Goal: Complete Application Form: Complete application form

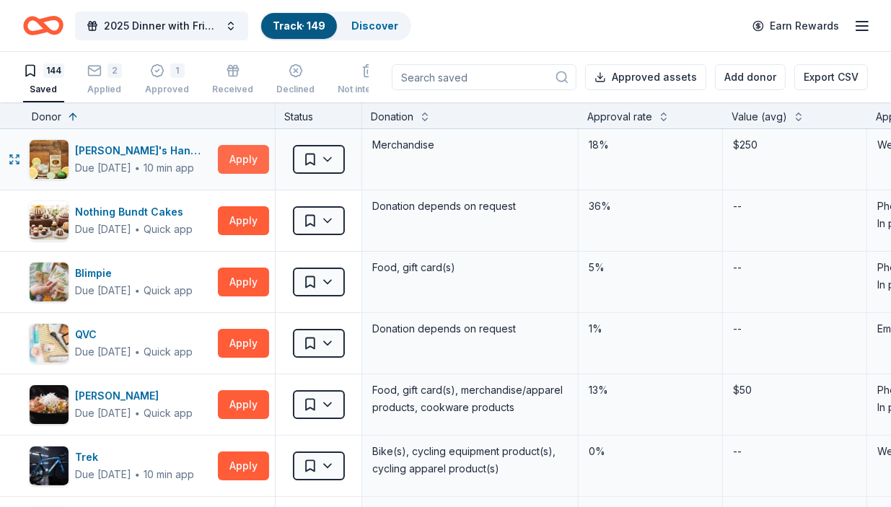
click at [245, 158] on button "Apply" at bounding box center [243, 159] width 51 height 29
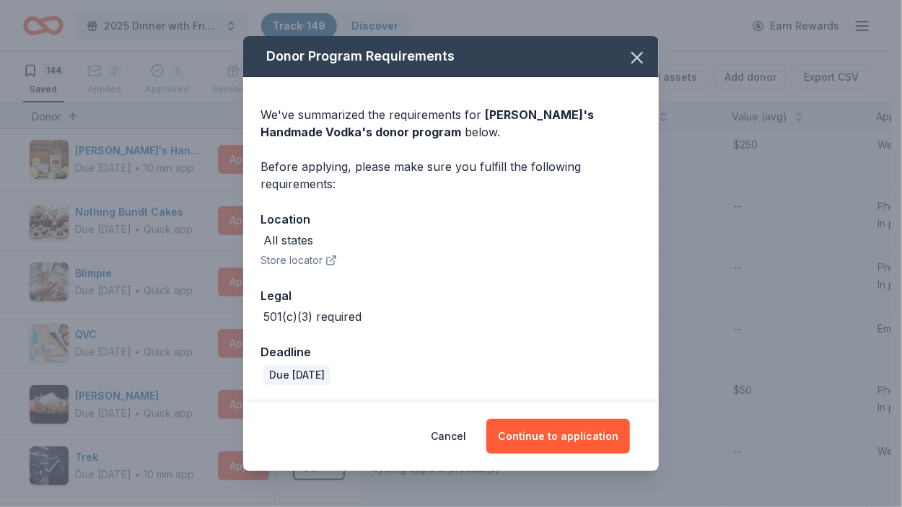
click at [297, 263] on button "Store locator" at bounding box center [298, 260] width 76 height 17
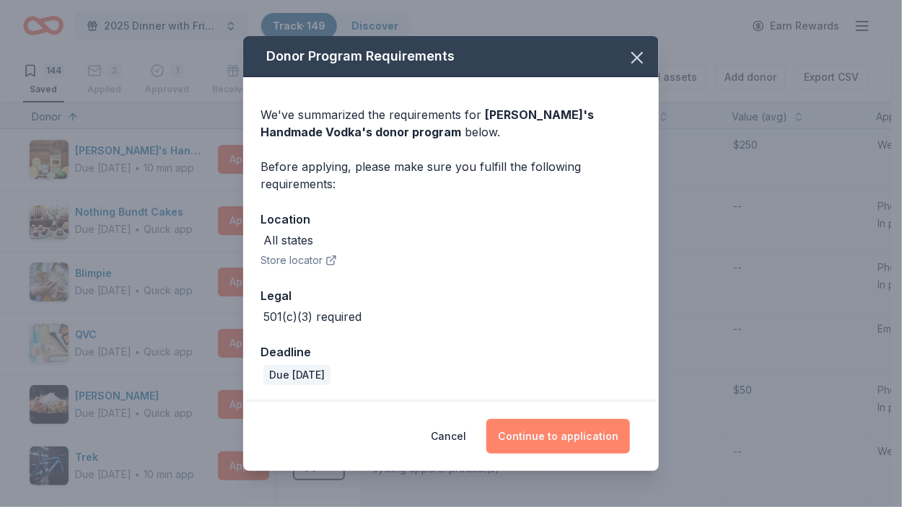
click at [548, 432] on button "Continue to application" at bounding box center [558, 436] width 144 height 35
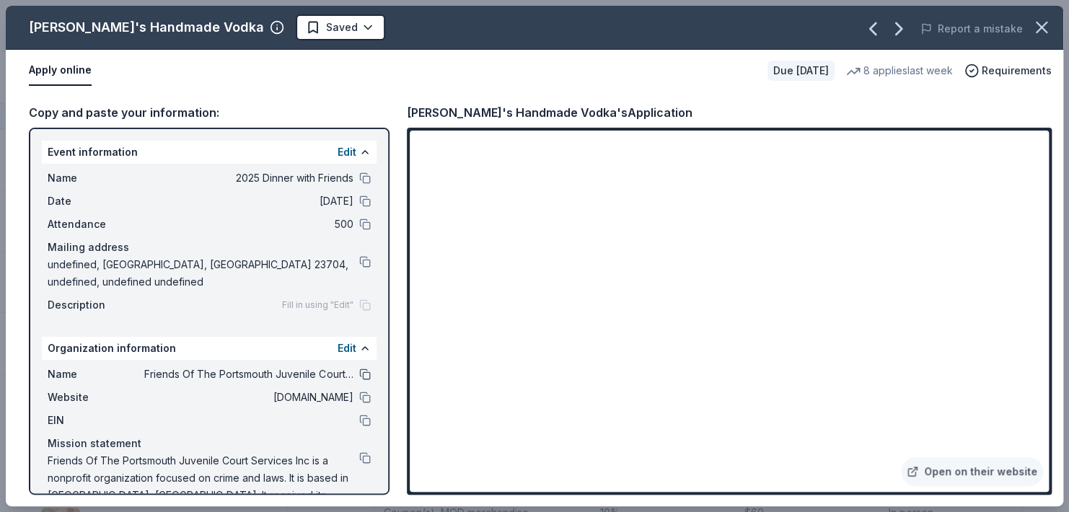
click at [359, 373] on button at bounding box center [365, 375] width 12 height 12
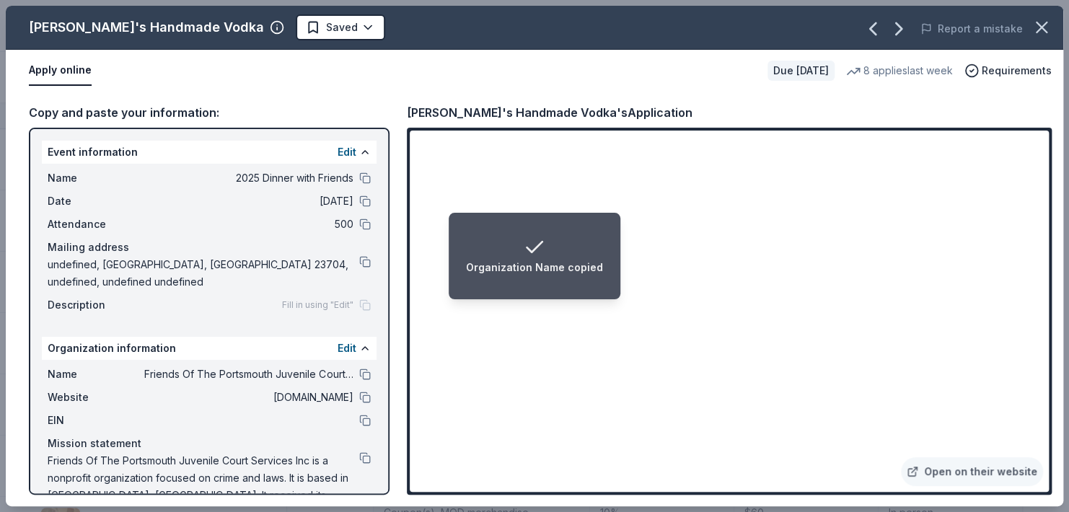
click at [553, 249] on div "Organization Name copied" at bounding box center [534, 256] width 137 height 40
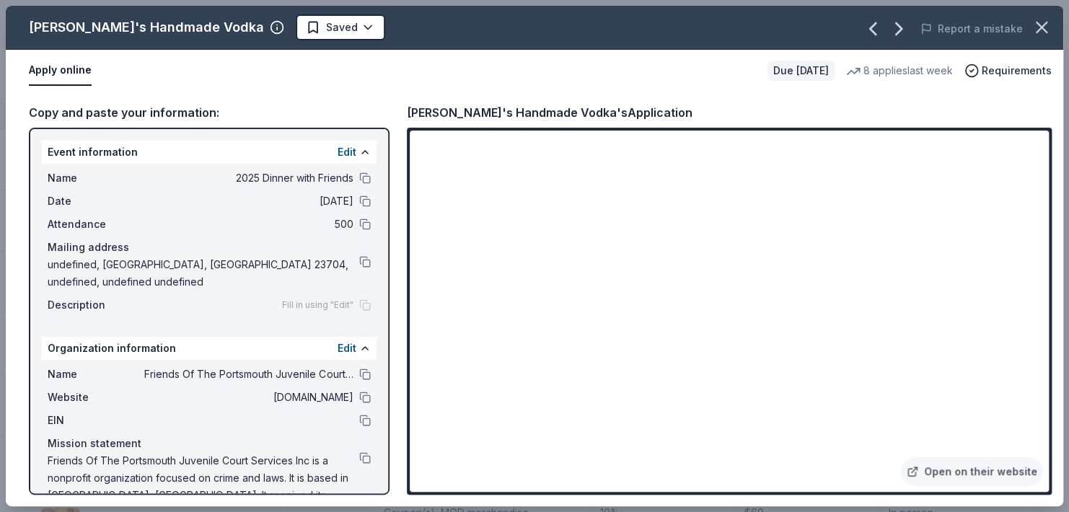
drag, startPoint x: 269, startPoint y: 395, endPoint x: 315, endPoint y: 391, distance: 46.3
click at [315, 391] on span "www.fopjc.org" at bounding box center [248, 397] width 209 height 17
click at [359, 392] on button at bounding box center [365, 398] width 12 height 12
click at [890, 478] on link "Open on their website" at bounding box center [972, 471] width 142 height 29
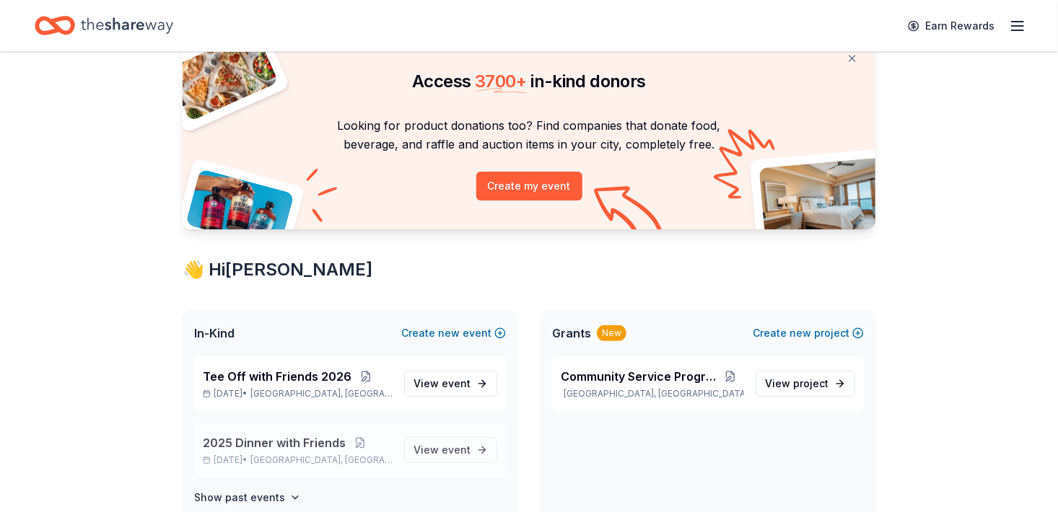
scroll to position [144, 0]
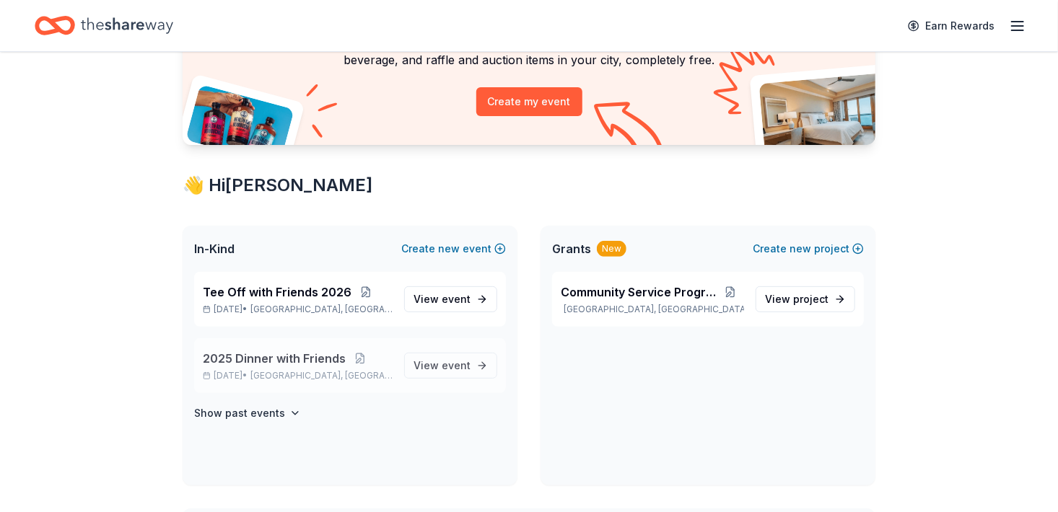
click at [266, 357] on span "2025 Dinner with Friends" at bounding box center [274, 358] width 143 height 17
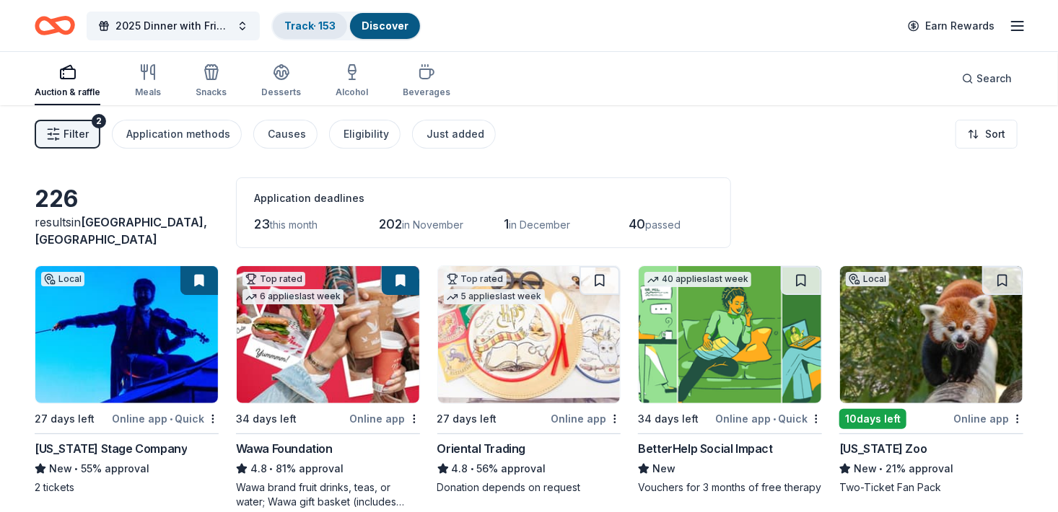
click at [313, 25] on link "Track · 153" at bounding box center [309, 25] width 51 height 12
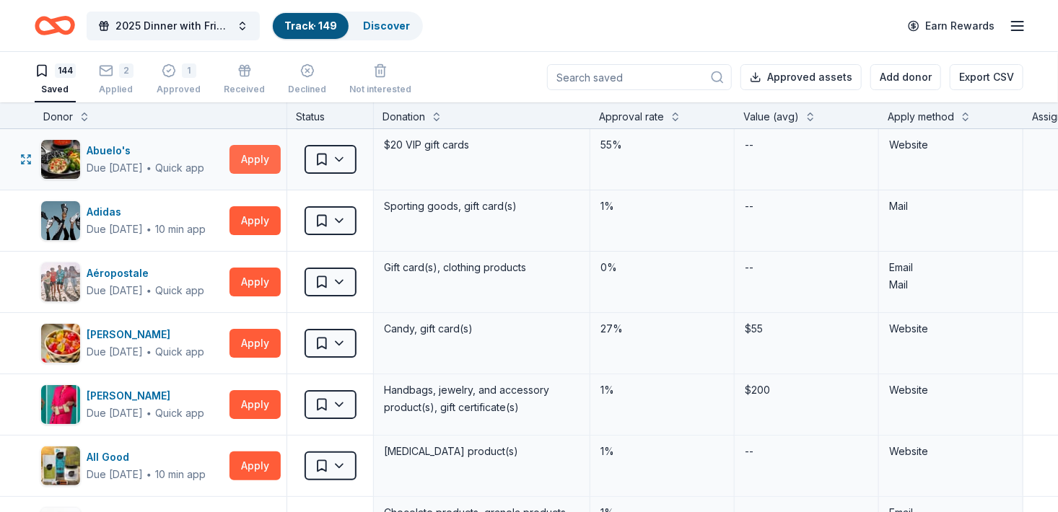
click at [250, 154] on button "Apply" at bounding box center [254, 159] width 51 height 29
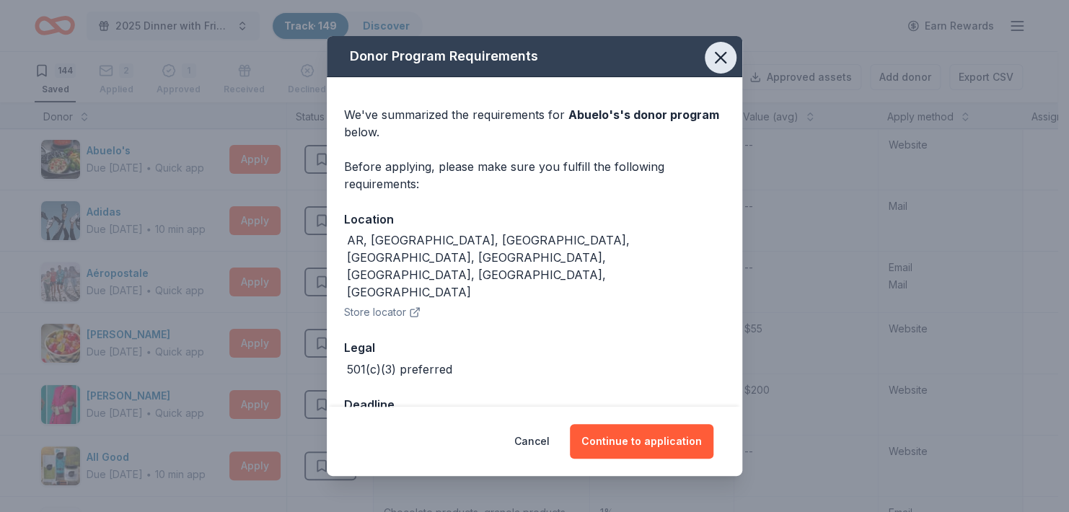
click at [725, 59] on icon "button" at bounding box center [721, 58] width 20 height 20
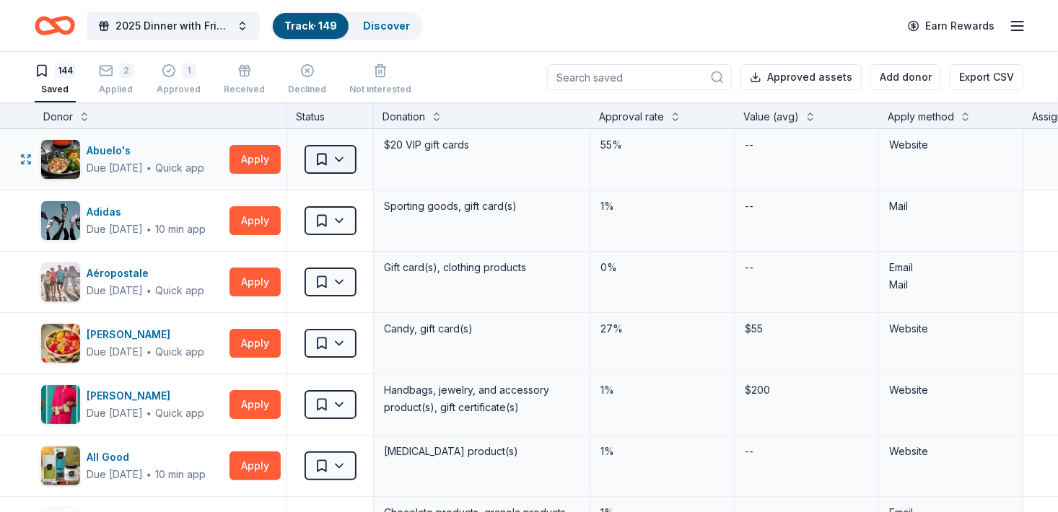
click at [343, 157] on html "2025 Dinner with Friends Track · 149 Discover Earn Rewards 144 Saved 2 Applied …" at bounding box center [529, 256] width 1058 height 512
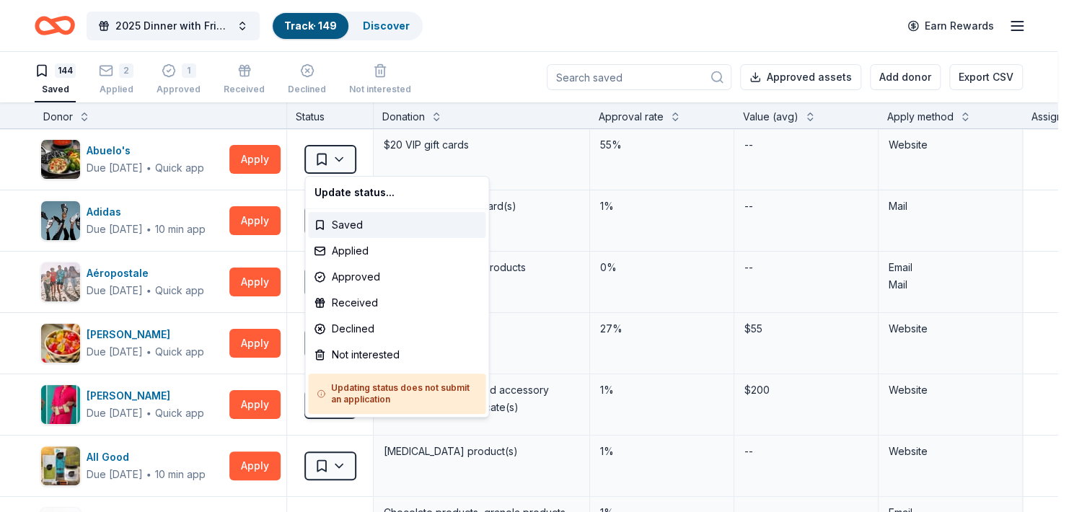
click at [342, 155] on html "2025 Dinner with Friends Track · 149 Discover Earn Rewards 144 Saved 2 Applied …" at bounding box center [534, 256] width 1069 height 512
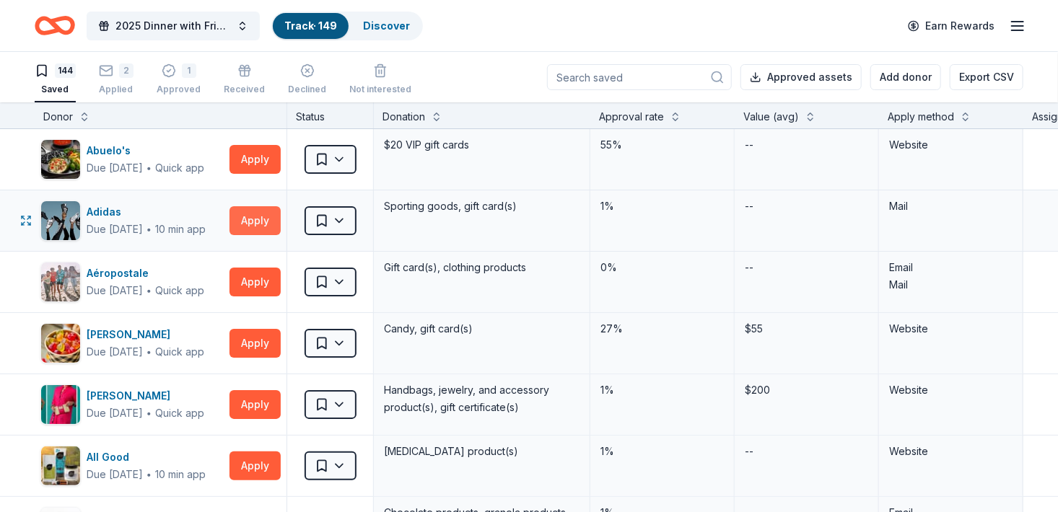
click at [254, 223] on button "Apply" at bounding box center [254, 220] width 51 height 29
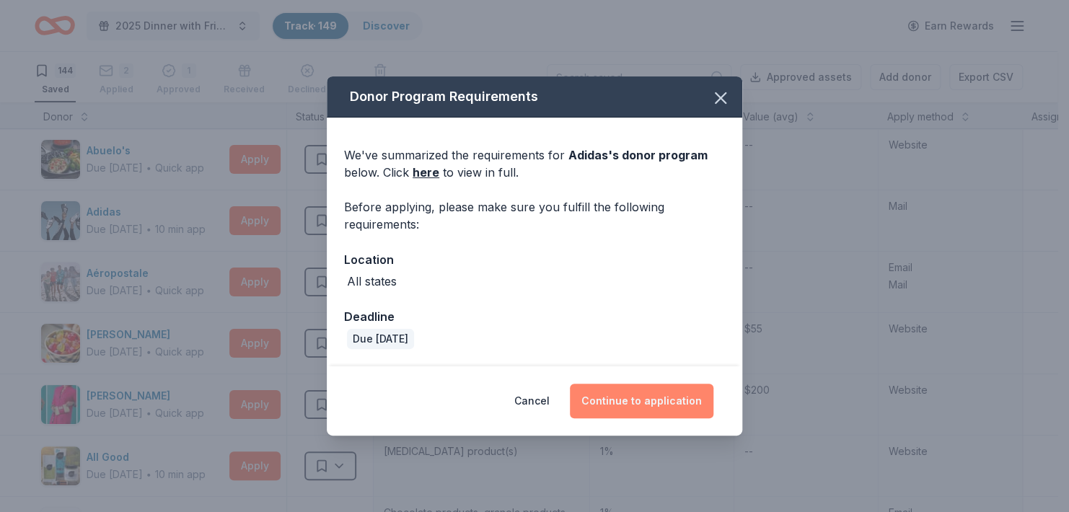
click at [633, 403] on button "Continue to application" at bounding box center [642, 401] width 144 height 35
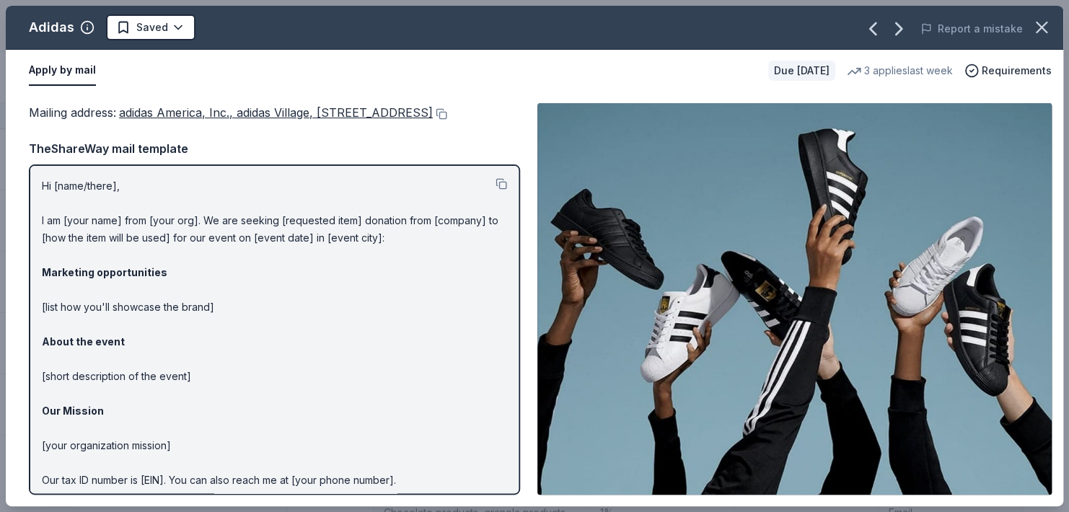
drag, startPoint x: 621, startPoint y: 24, endPoint x: 618, endPoint y: 35, distance: 12.1
click at [615, 0] on html "2025 Dinner with Friends Track · 149 Discover Earn Rewards 144 Saved 2 Applied …" at bounding box center [534, 256] width 1069 height 512
click at [1047, 29] on icon "button" at bounding box center [1042, 27] width 20 height 20
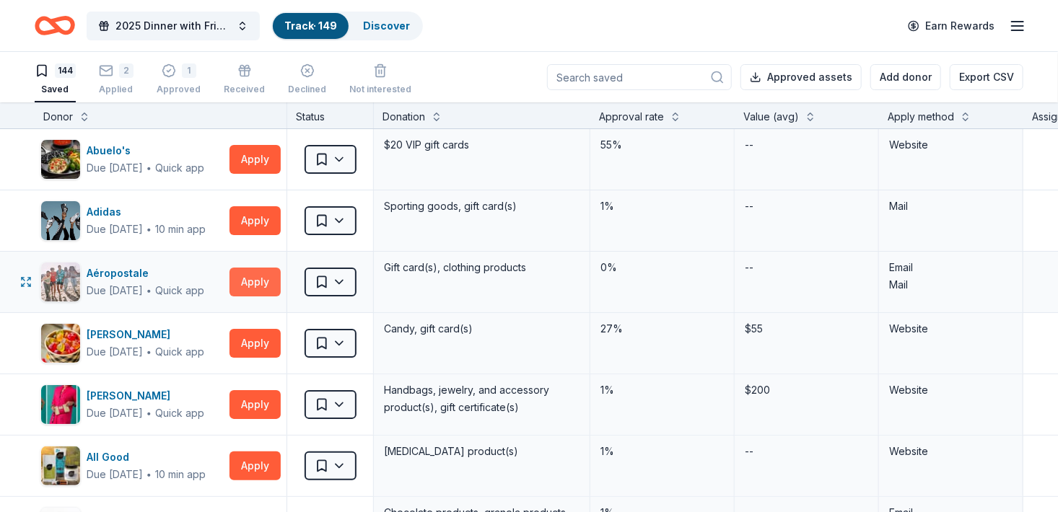
click at [257, 283] on button "Apply" at bounding box center [254, 282] width 51 height 29
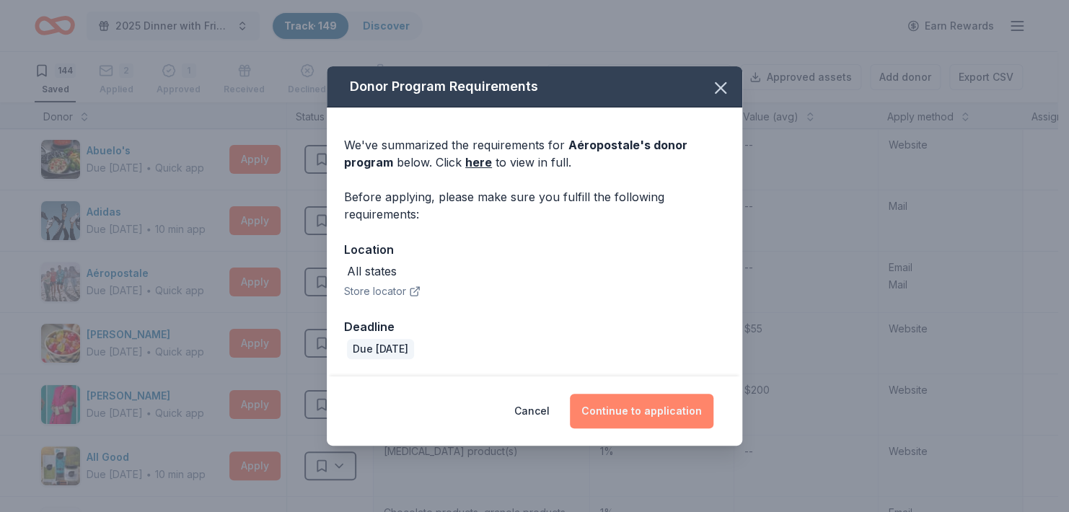
click at [626, 419] on button "Continue to application" at bounding box center [642, 411] width 144 height 35
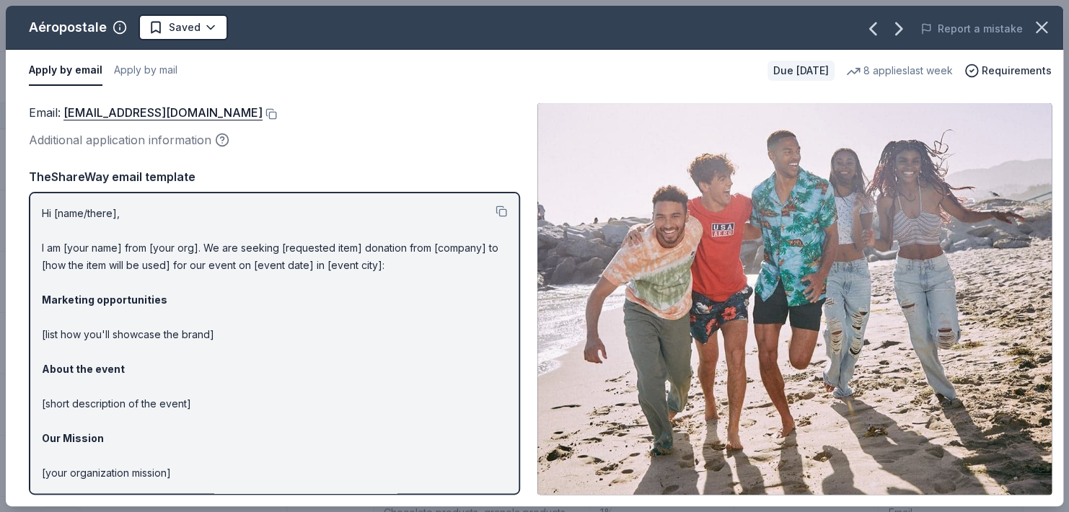
drag, startPoint x: 394, startPoint y: 270, endPoint x: 142, endPoint y: 270, distance: 251.8
click at [142, 270] on p "Hi [name/there], I am [your name] from [your org]. We are seeking [requested it…" at bounding box center [274, 387] width 465 height 364
click at [496, 210] on button at bounding box center [502, 212] width 12 height 12
click at [277, 113] on button at bounding box center [270, 114] width 14 height 12
click at [211, 22] on html "2025 Dinner with Friends Track · 149 Discover Earn Rewards 144 Saved 2 Applied …" at bounding box center [534, 256] width 1069 height 512
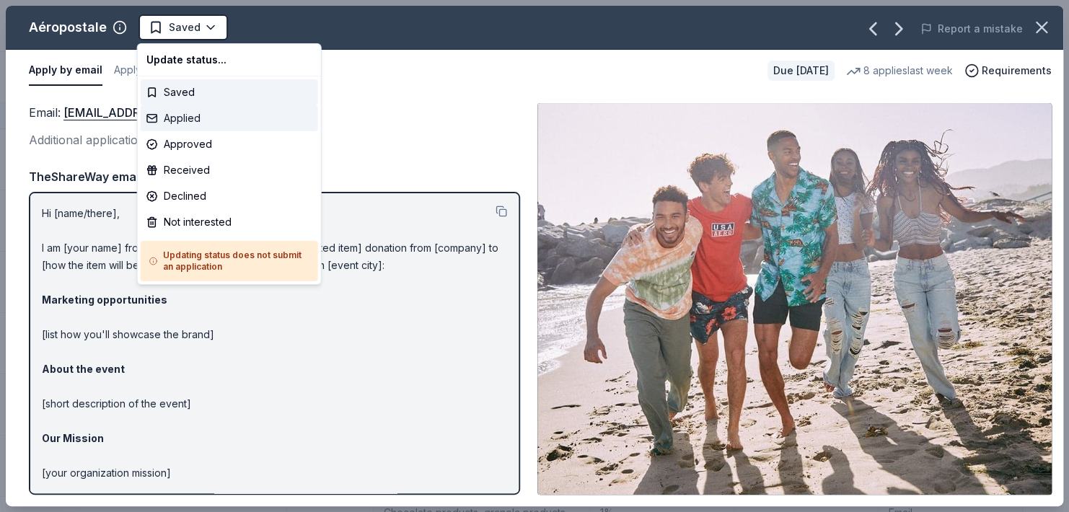
click at [184, 120] on div "Applied" at bounding box center [229, 118] width 177 height 26
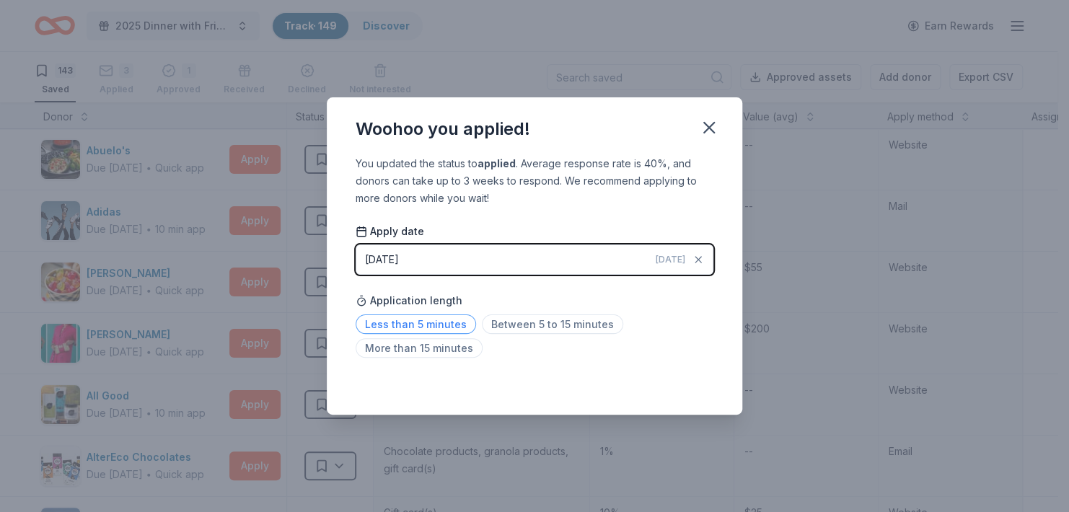
click at [467, 327] on span "Less than 5 minutes" at bounding box center [416, 324] width 120 height 19
click at [708, 123] on icon "button" at bounding box center [709, 128] width 20 height 20
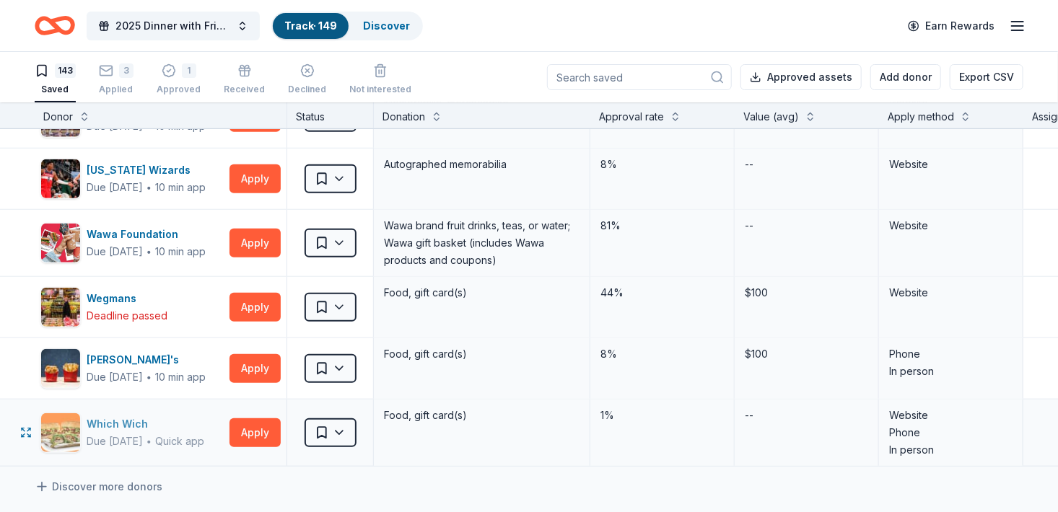
scroll to position [8441, 0]
